Goal: Complete application form

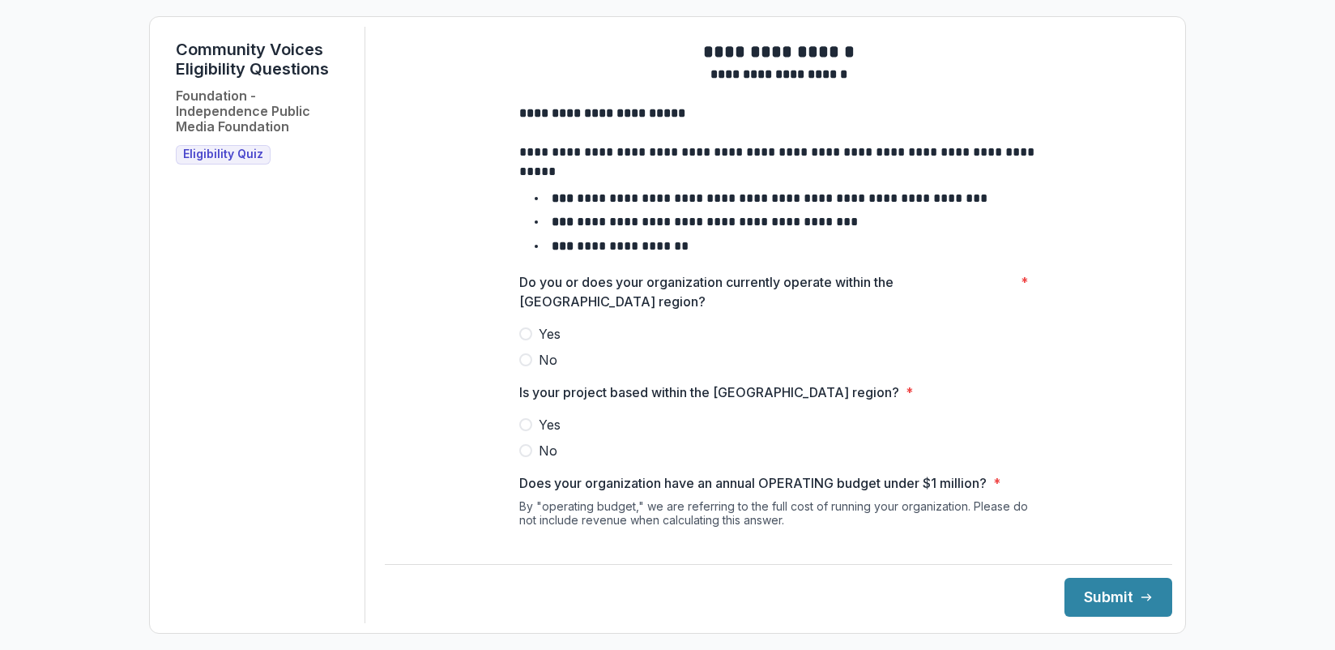
click at [521, 340] on span at bounding box center [525, 333] width 13 height 13
click at [523, 431] on span at bounding box center [525, 424] width 13 height 13
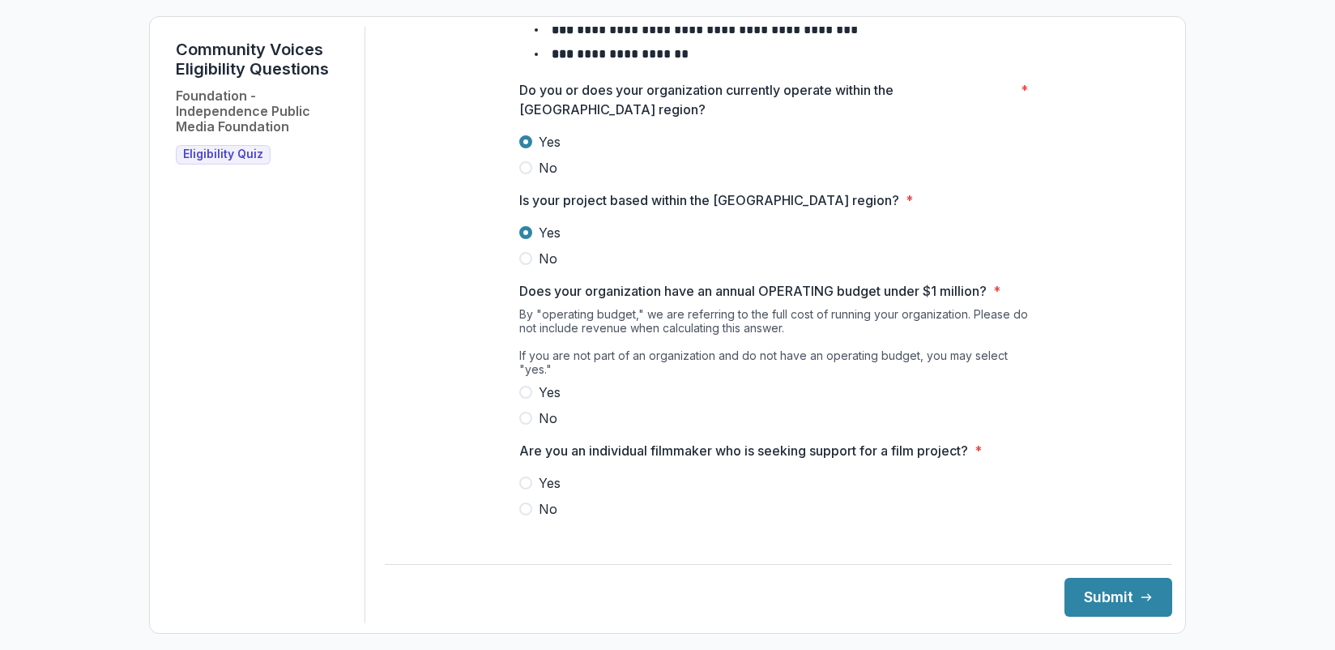
scroll to position [193, 0]
click at [523, 390] on span at bounding box center [525, 391] width 13 height 13
click at [521, 506] on span at bounding box center [525, 507] width 13 height 13
click at [1095, 610] on button "Submit" at bounding box center [1119, 597] width 108 height 39
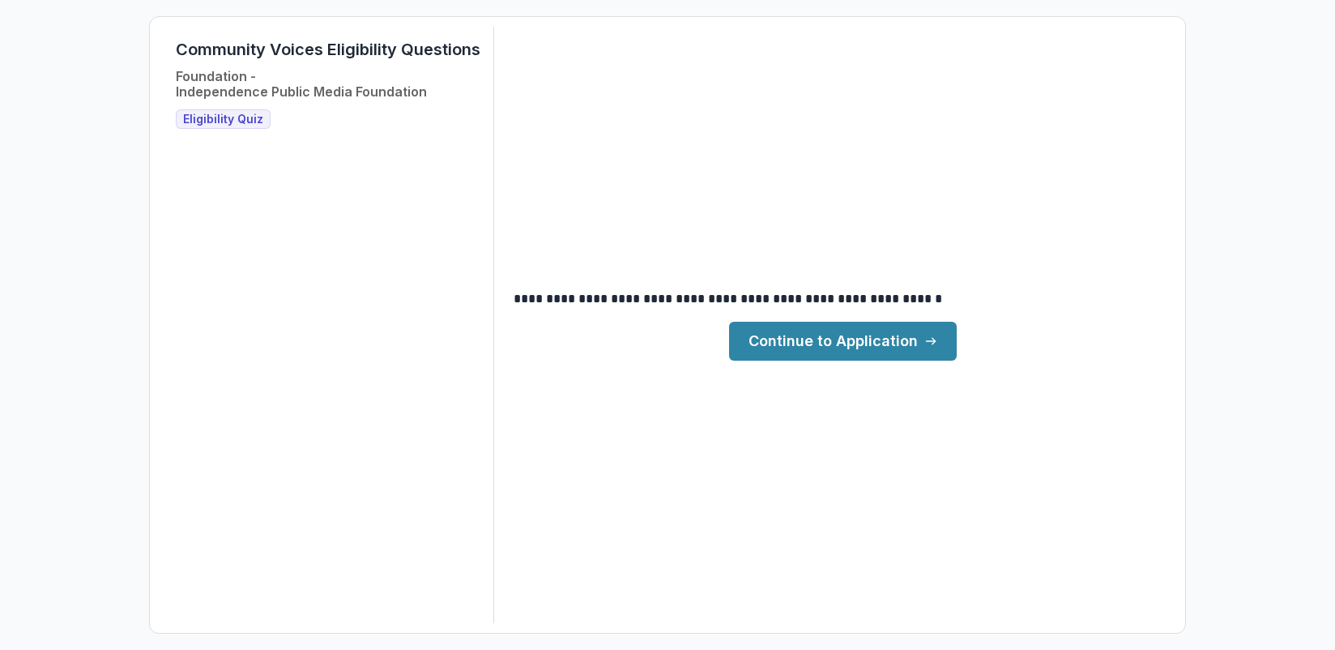
click at [911, 350] on link "Continue to Application" at bounding box center [843, 341] width 228 height 39
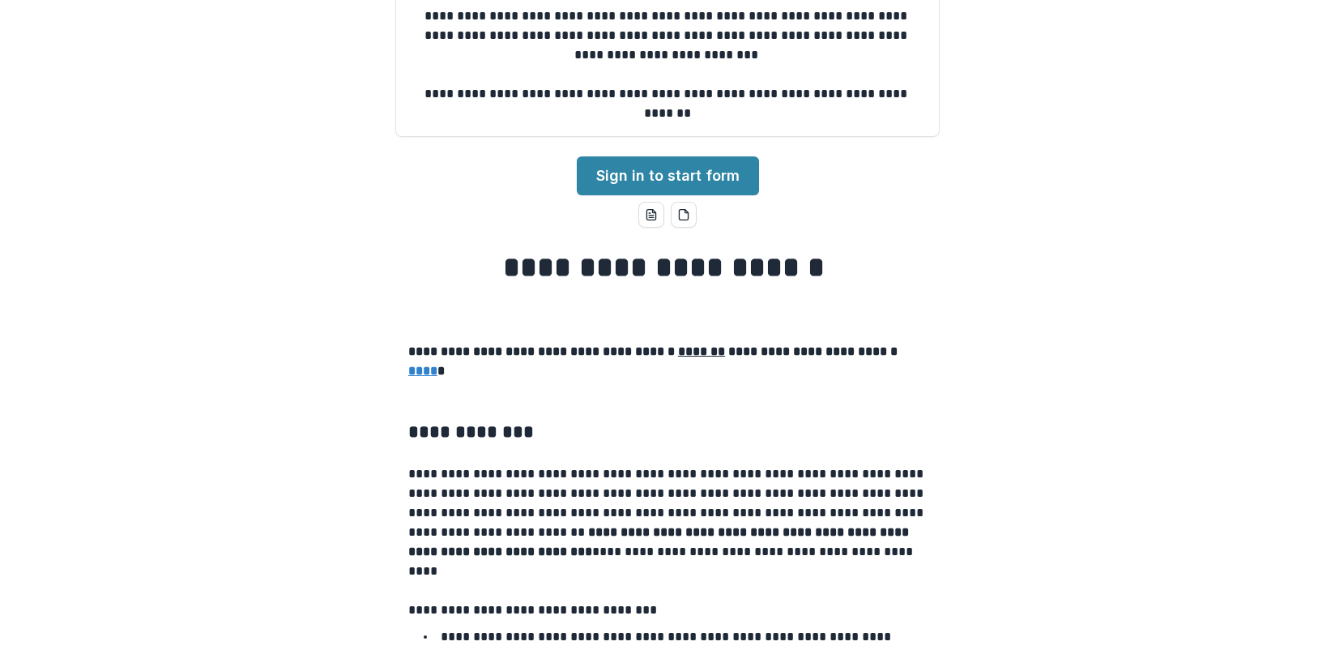
scroll to position [162, 0]
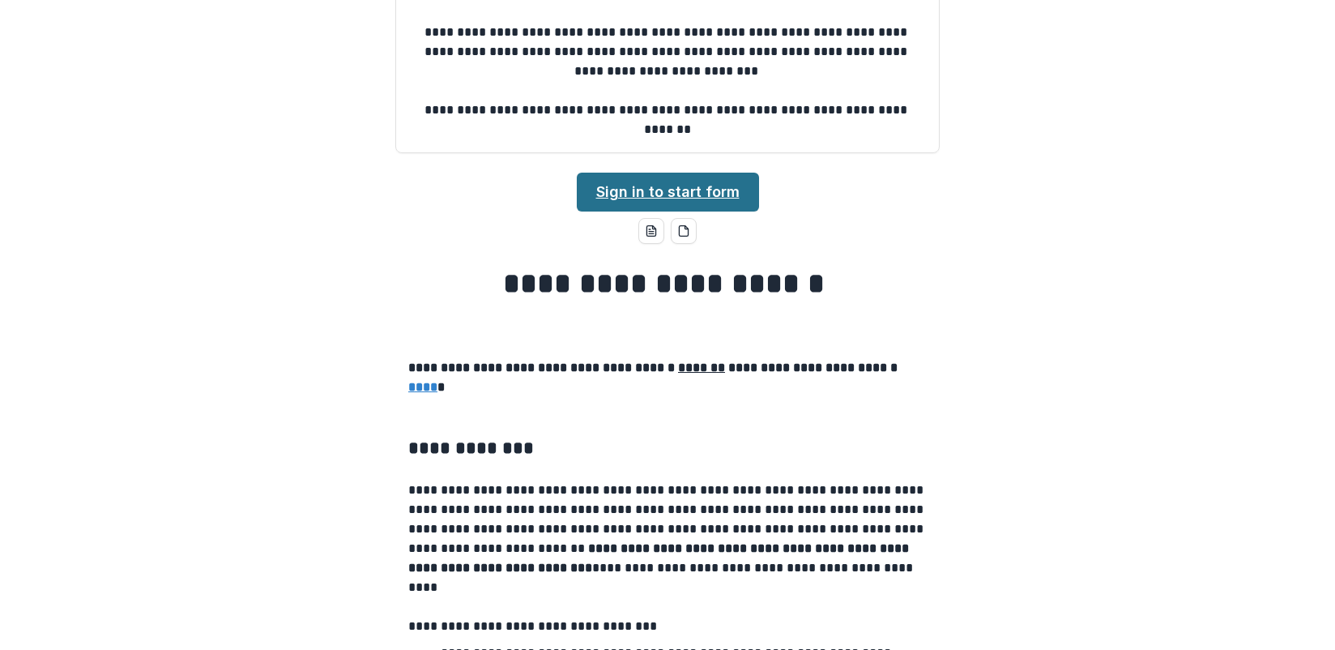
click at [684, 184] on link "Sign in to start form" at bounding box center [668, 192] width 182 height 39
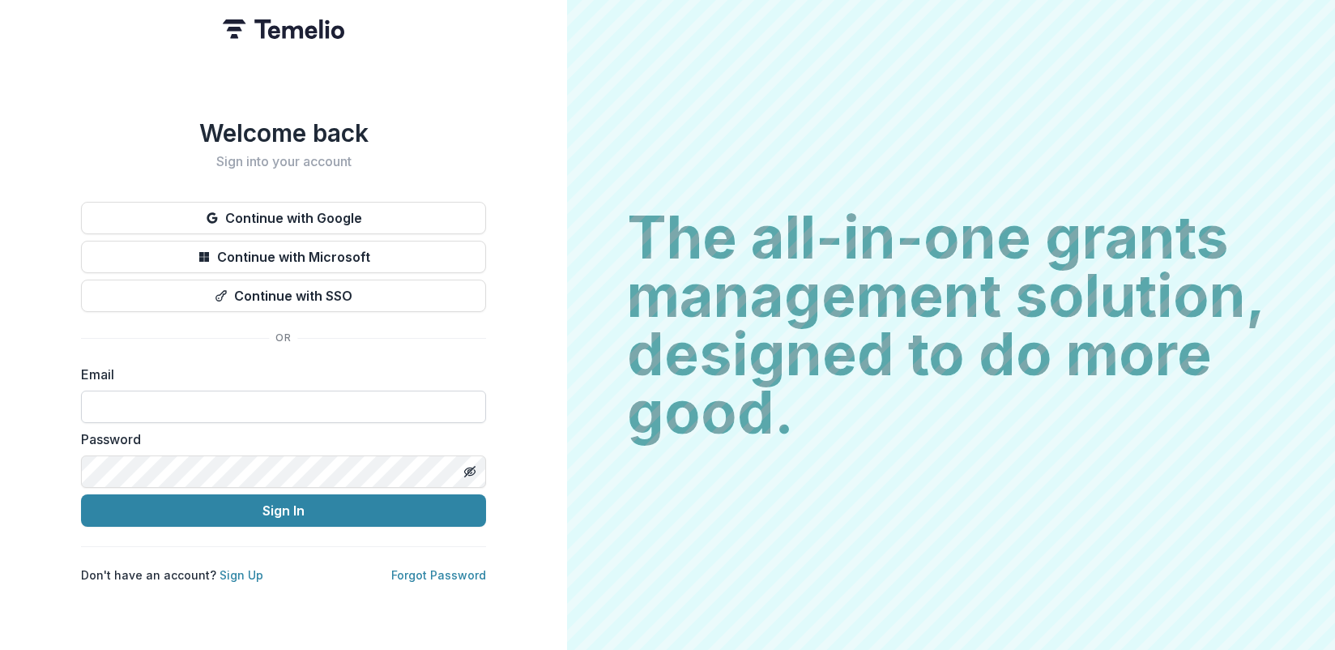
click at [241, 416] on input at bounding box center [283, 406] width 405 height 32
click at [259, 395] on input at bounding box center [283, 406] width 405 height 32
paste input "**********"
type input "**********"
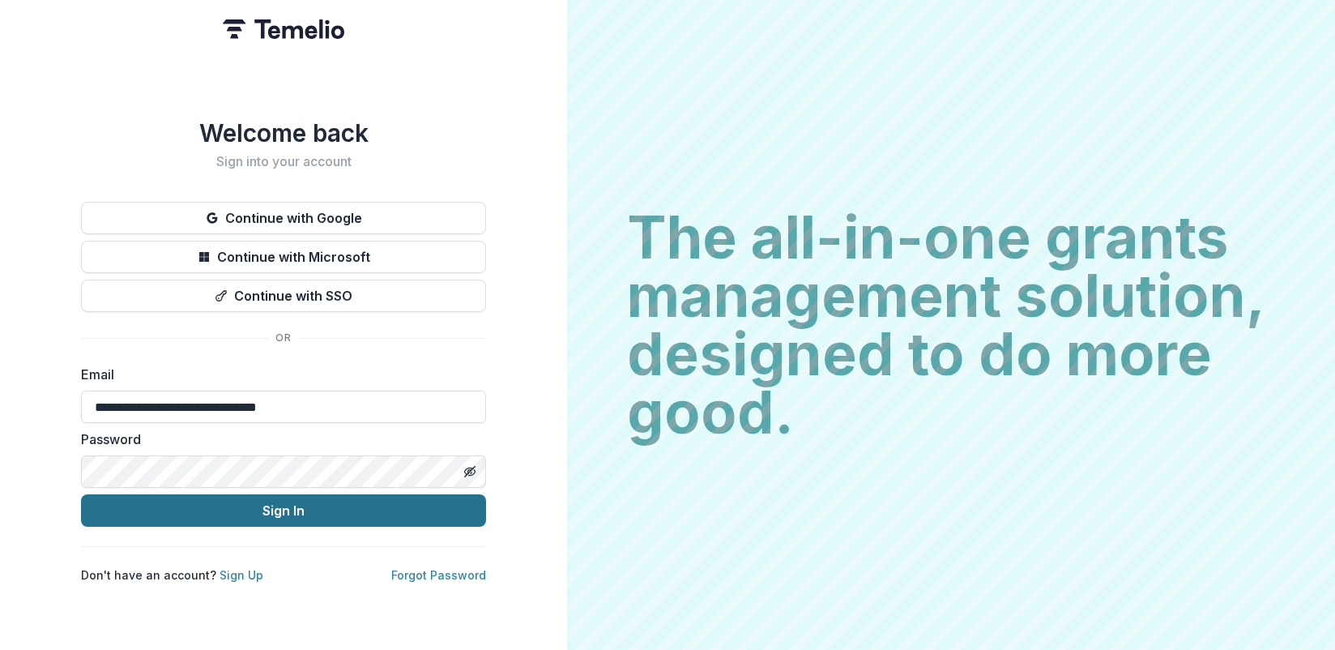
click at [291, 508] on button "Sign In" at bounding box center [283, 510] width 405 height 32
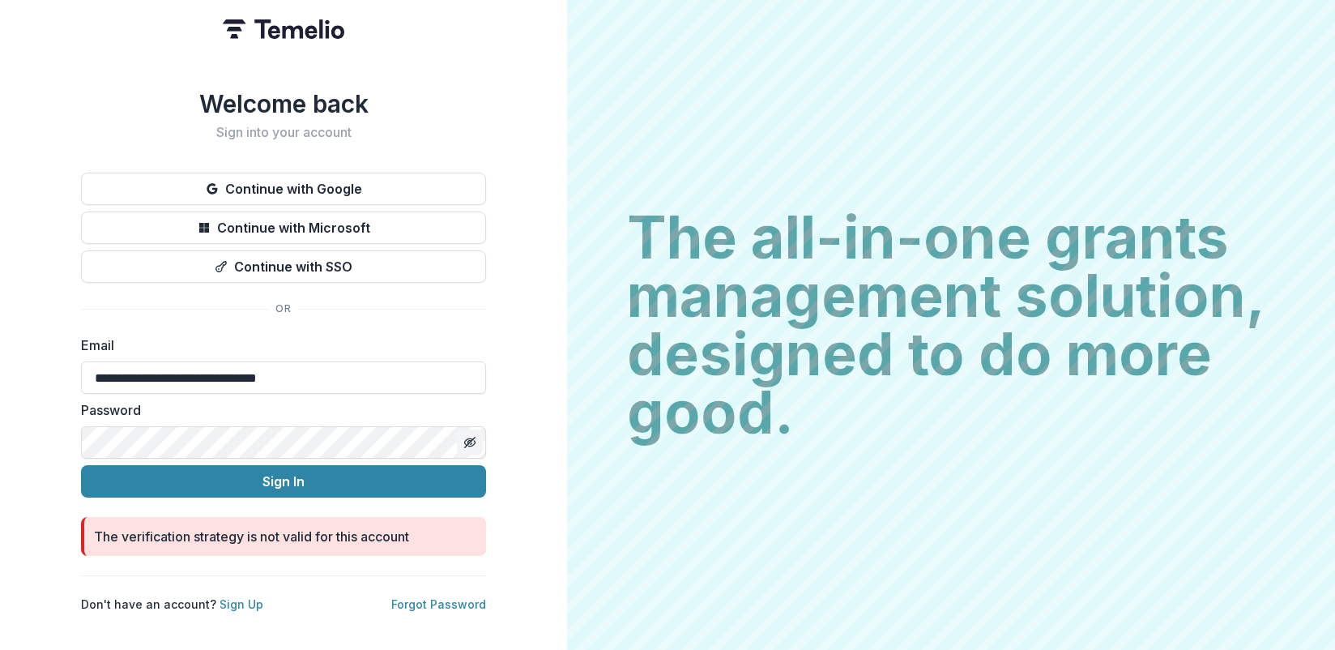
click at [472, 436] on icon "Toggle password visibility" at bounding box center [469, 442] width 13 height 13
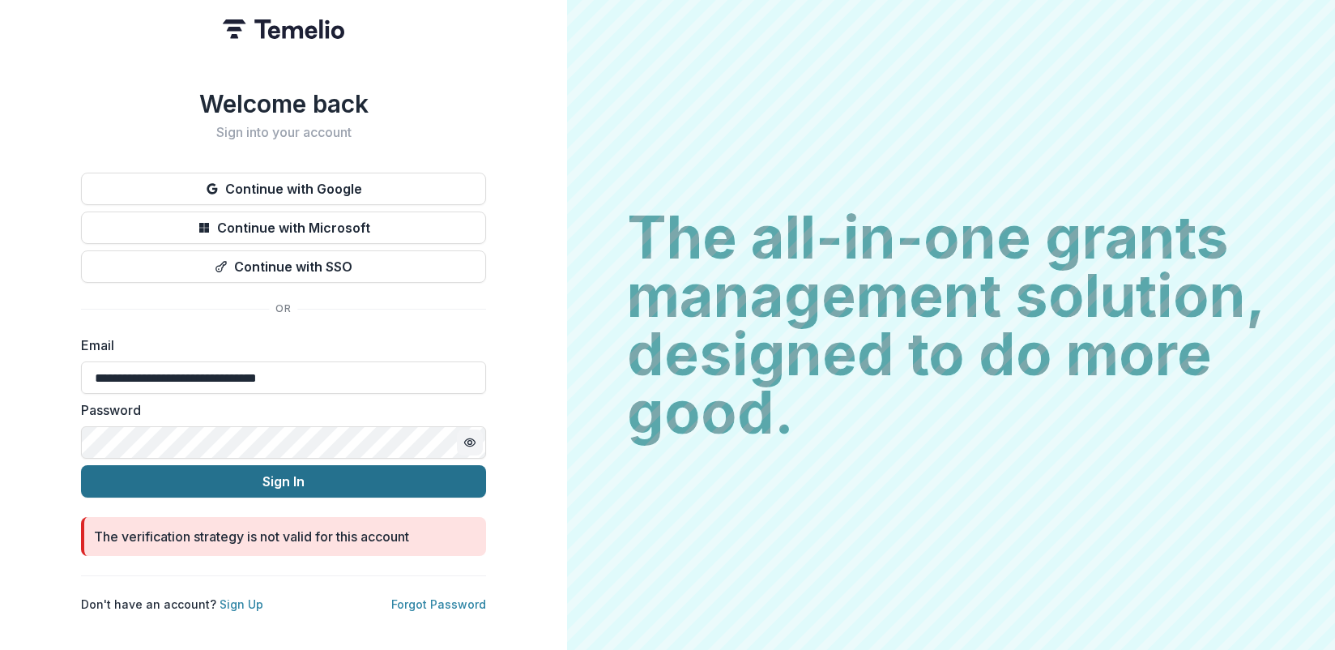
click at [414, 490] on button "Sign In" at bounding box center [283, 481] width 405 height 32
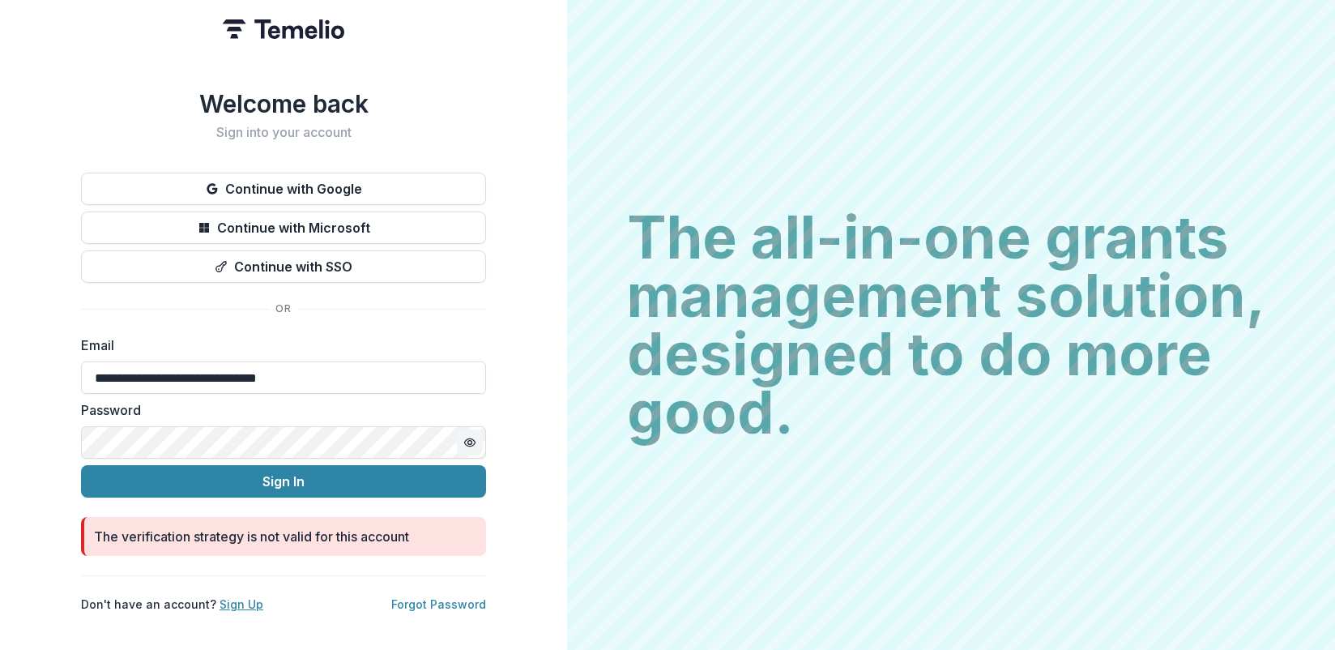
click at [233, 601] on link "Sign Up" at bounding box center [242, 604] width 44 height 14
